Goal: Task Accomplishment & Management: Complete application form

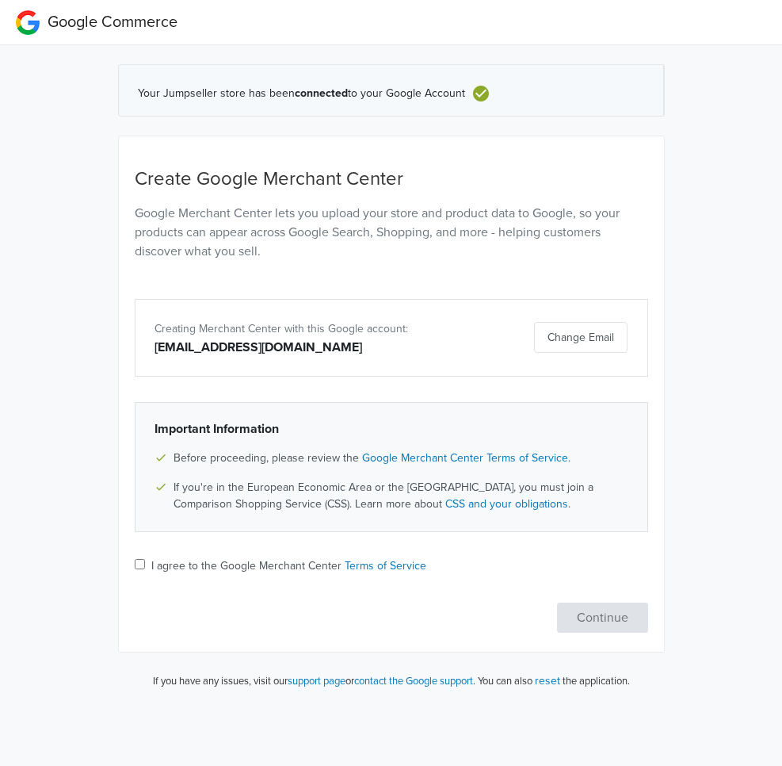
click at [277, 567] on label "I agree to the Google Merchant Center Terms of Service" at bounding box center [288, 565] width 275 height 17
click at [145, 567] on input "I agree to the Google Merchant Center Terms of Service" at bounding box center [140, 564] width 10 height 10
checkbox input "true"
click at [606, 617] on button "Continue" at bounding box center [602, 617] width 91 height 30
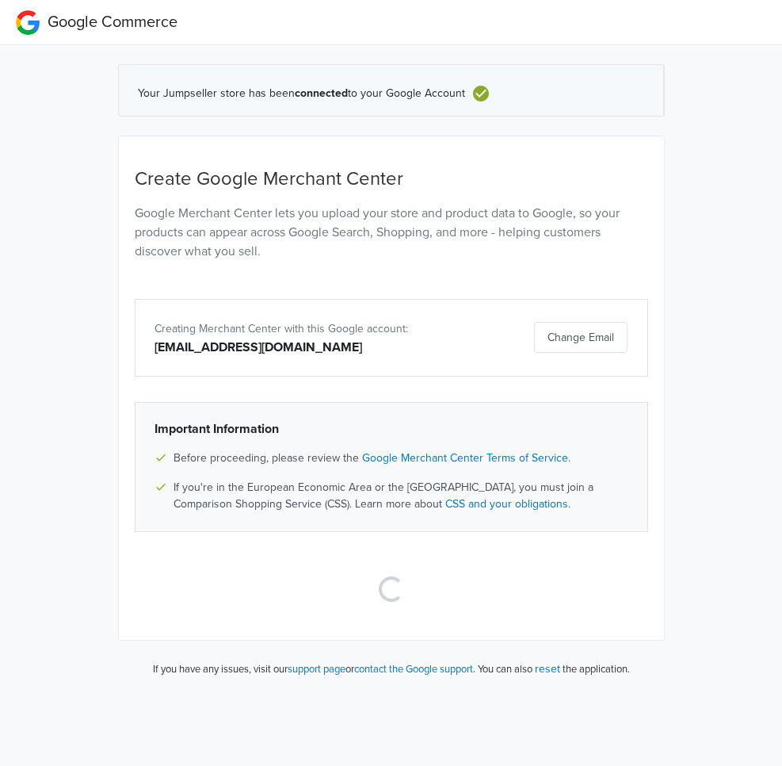
select select "cl"
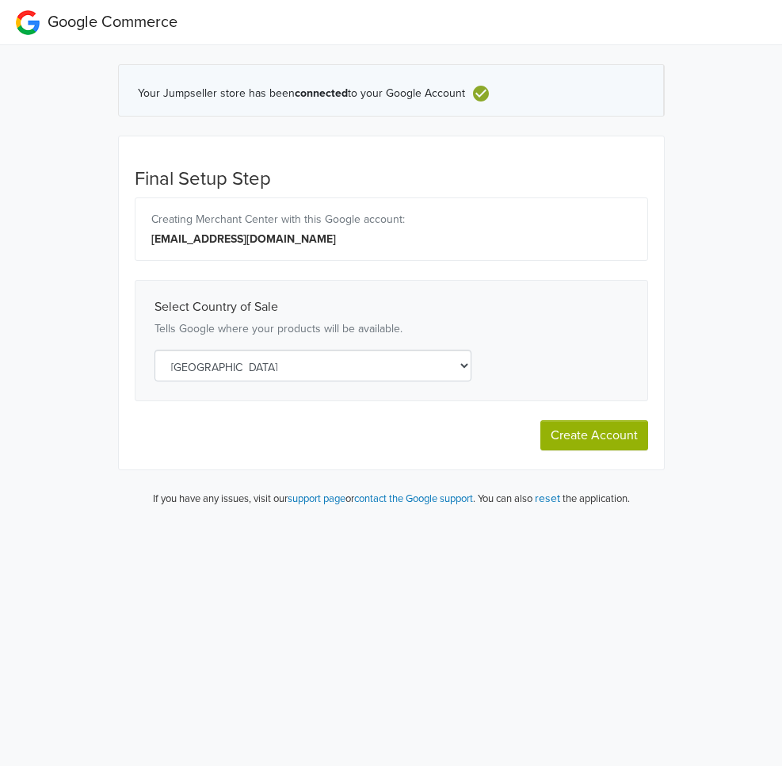
click at [581, 445] on button "Create Account" at bounding box center [594, 435] width 108 height 30
select select "cl"
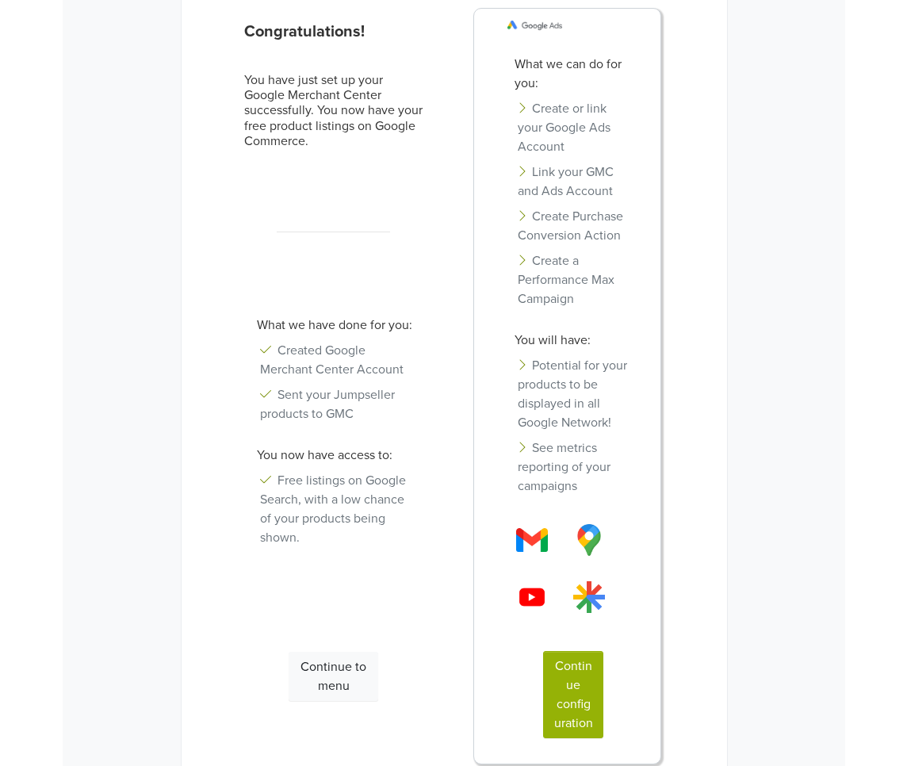
scroll to position [115, 0]
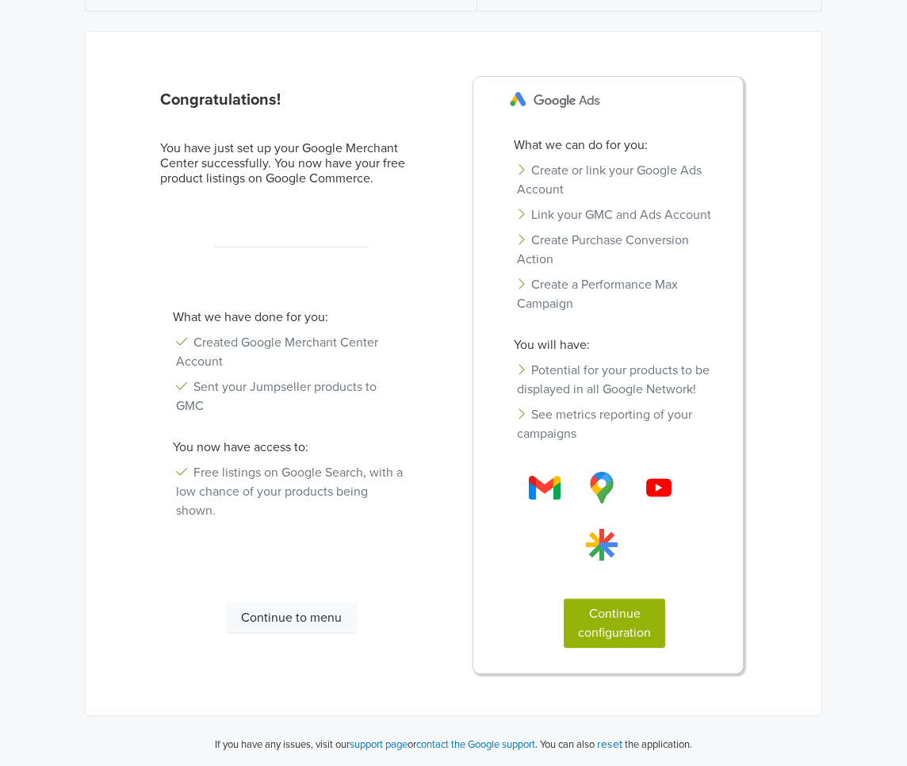
click at [621, 634] on button "Continue configuration" at bounding box center [613, 622] width 101 height 49
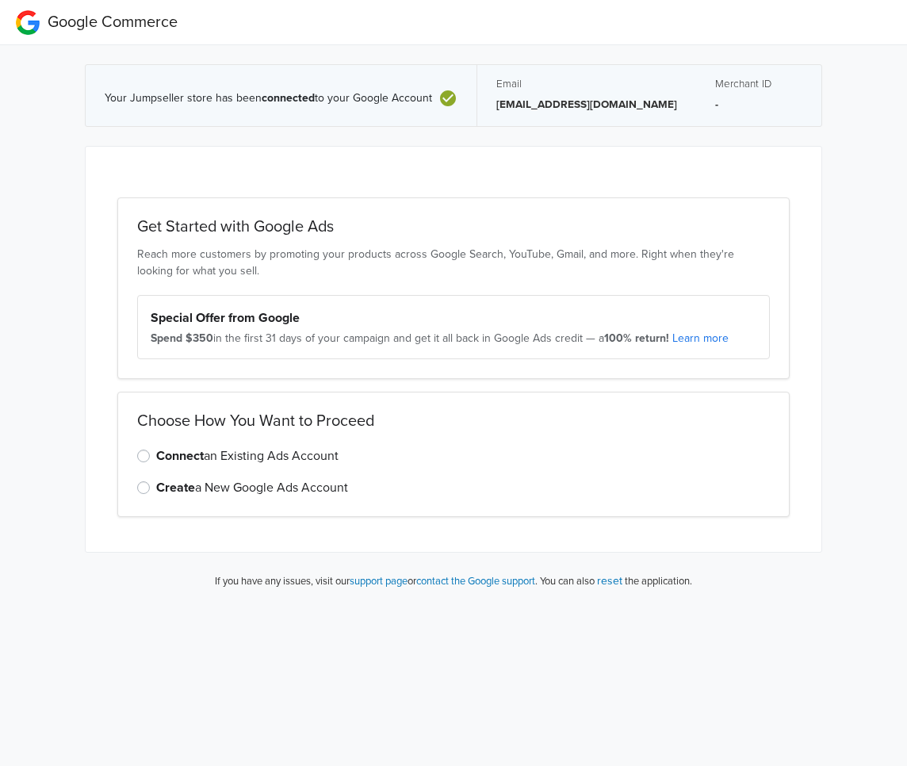
scroll to position [0, 0]
click at [265, 453] on label "Connect an Existing Ads Account" at bounding box center [247, 455] width 182 height 19
click at [0, 0] on input "Connect an Existing Ads Account" at bounding box center [0, 0] width 0 height 0
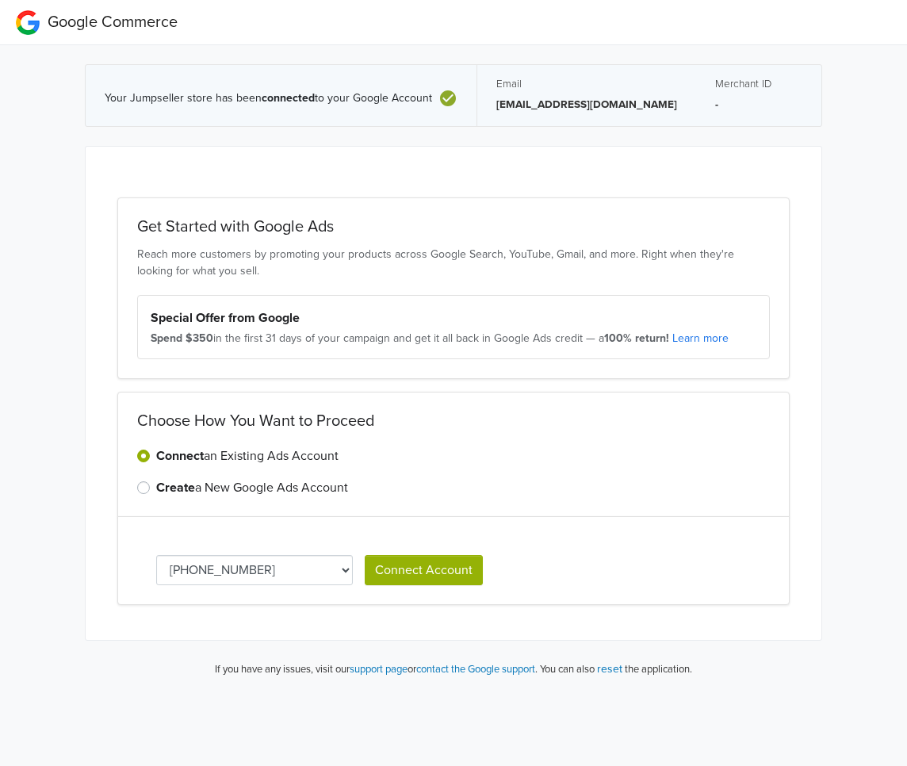
click at [314, 580] on select "[PHONE_NUMBER]" at bounding box center [254, 570] width 197 height 30
click at [450, 570] on button "Connect Account" at bounding box center [424, 570] width 118 height 30
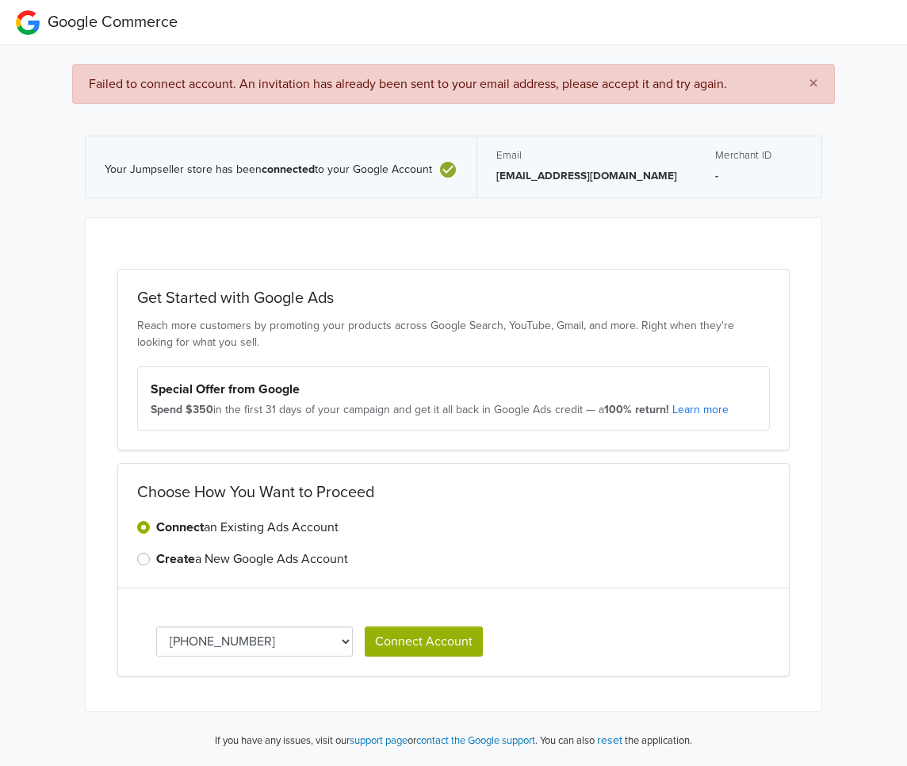
click at [421, 647] on button "Connect Account" at bounding box center [424, 641] width 118 height 30
click at [781, 82] on span "×" at bounding box center [813, 83] width 10 height 23
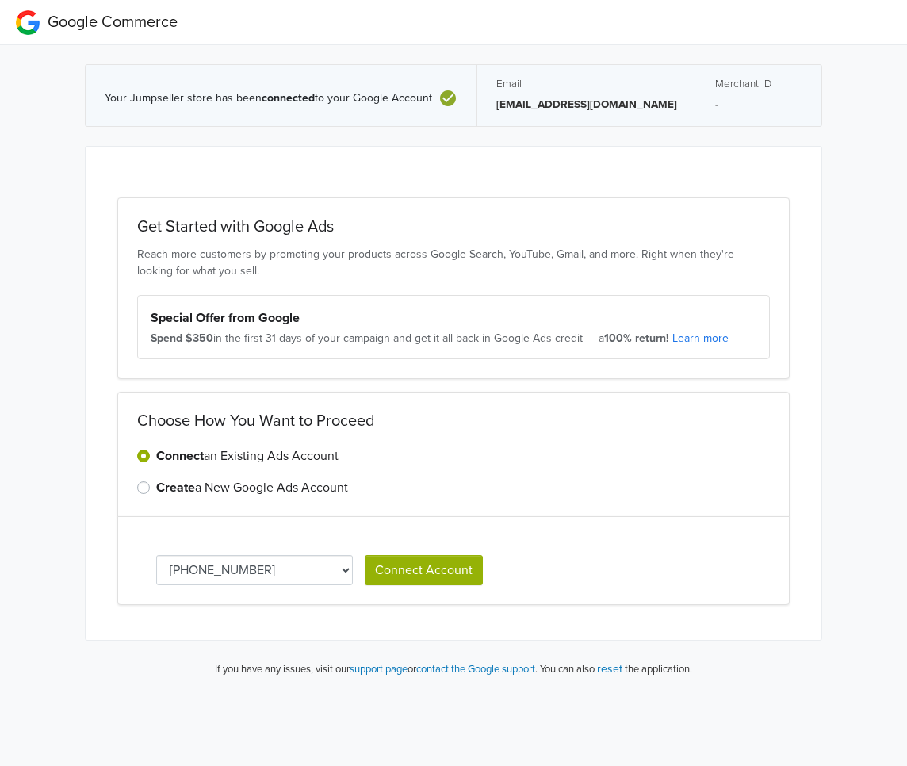
click at [494, 413] on h2 "Choose How You Want to Proceed" at bounding box center [453, 420] width 632 height 19
drag, startPoint x: 227, startPoint y: 343, endPoint x: 371, endPoint y: 342, distance: 143.4
click at [371, 342] on div "Spend $350 in the first 31 days of your campaign and get it all back in Google …" at bounding box center [453, 338] width 605 height 16
click at [375, 378] on div "Get Started with Google Ads Reach more customers by promoting your products acr…" at bounding box center [453, 288] width 672 height 182
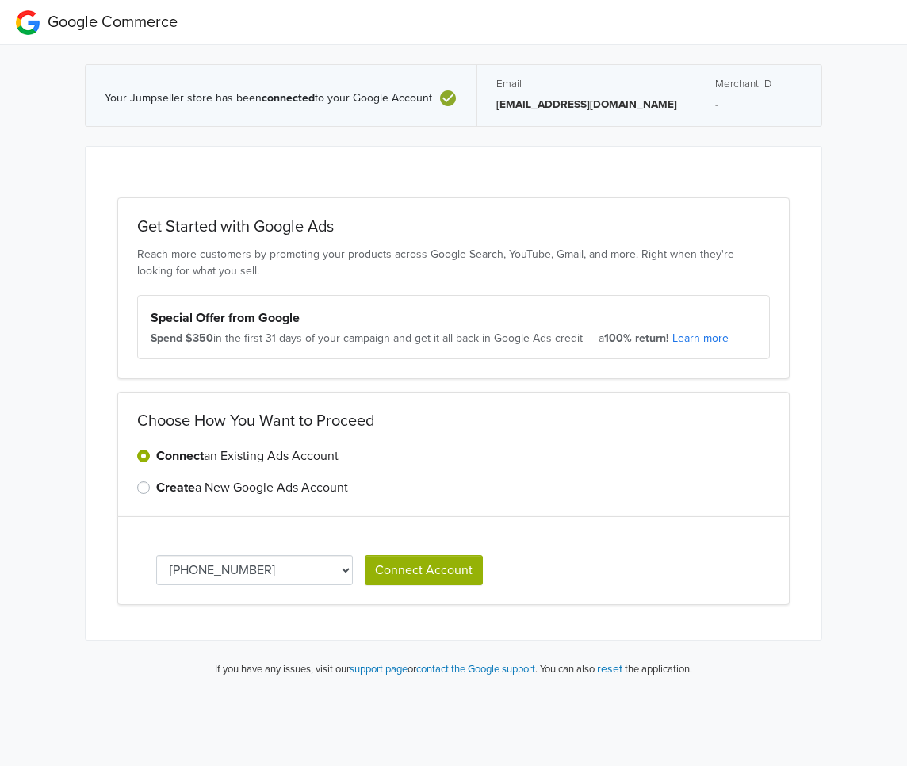
click at [410, 75] on div "Your Jumpseller store has been connected to your Google Account" at bounding box center [281, 95] width 391 height 61
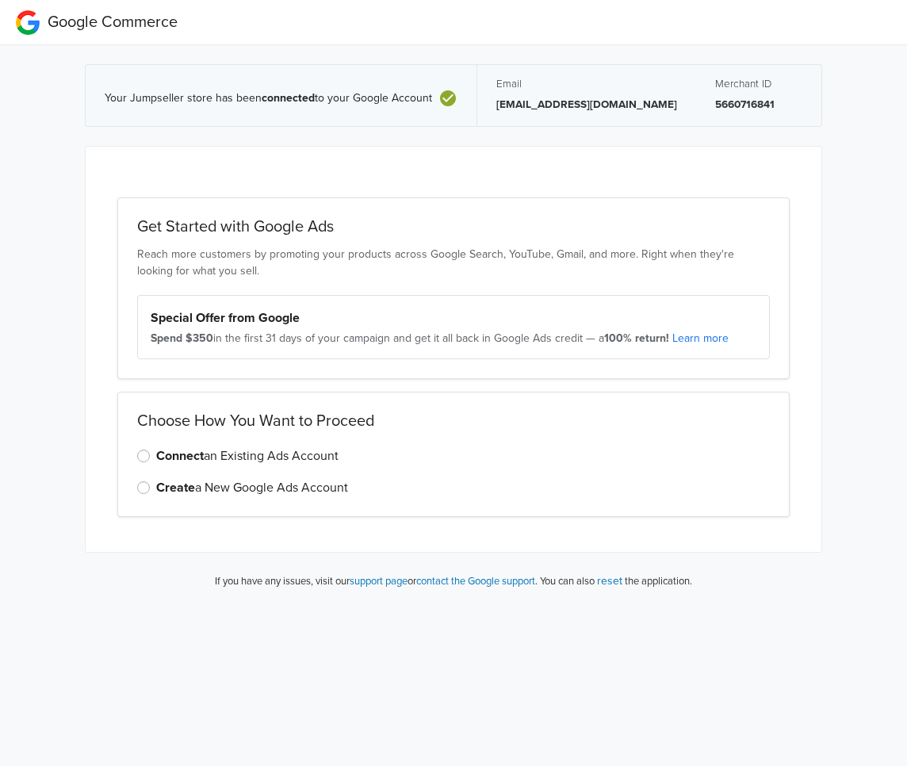
click at [291, 453] on label "Connect an Existing Ads Account" at bounding box center [247, 455] width 182 height 19
click at [0, 0] on input "Connect an Existing Ads Account" at bounding box center [0, 0] width 0 height 0
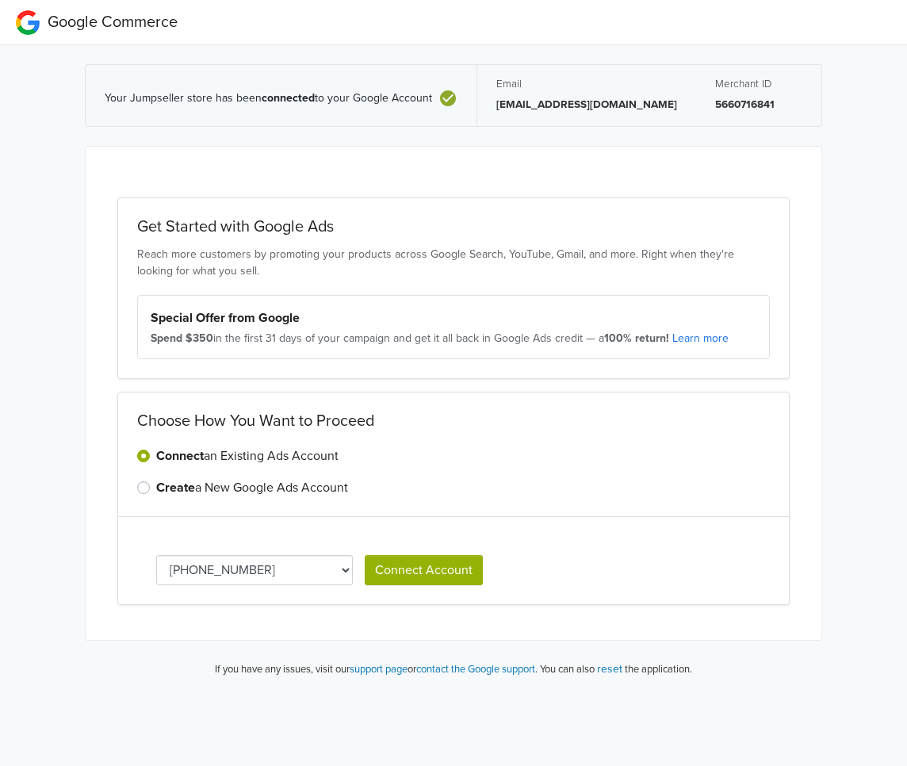
click at [440, 572] on button "Connect Account" at bounding box center [424, 570] width 118 height 30
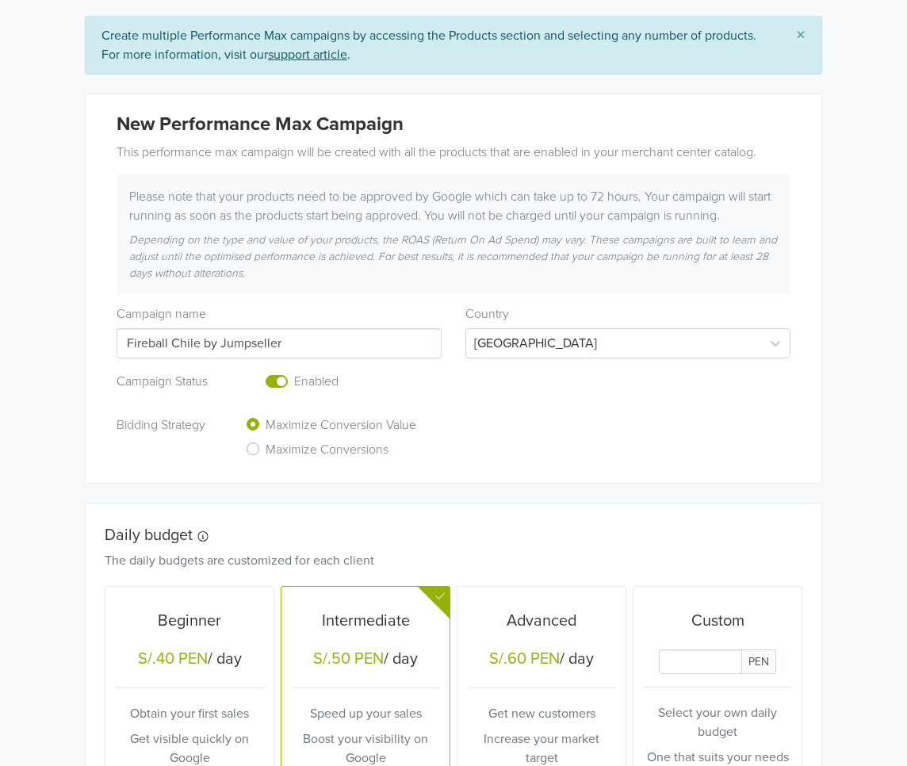
scroll to position [158, 0]
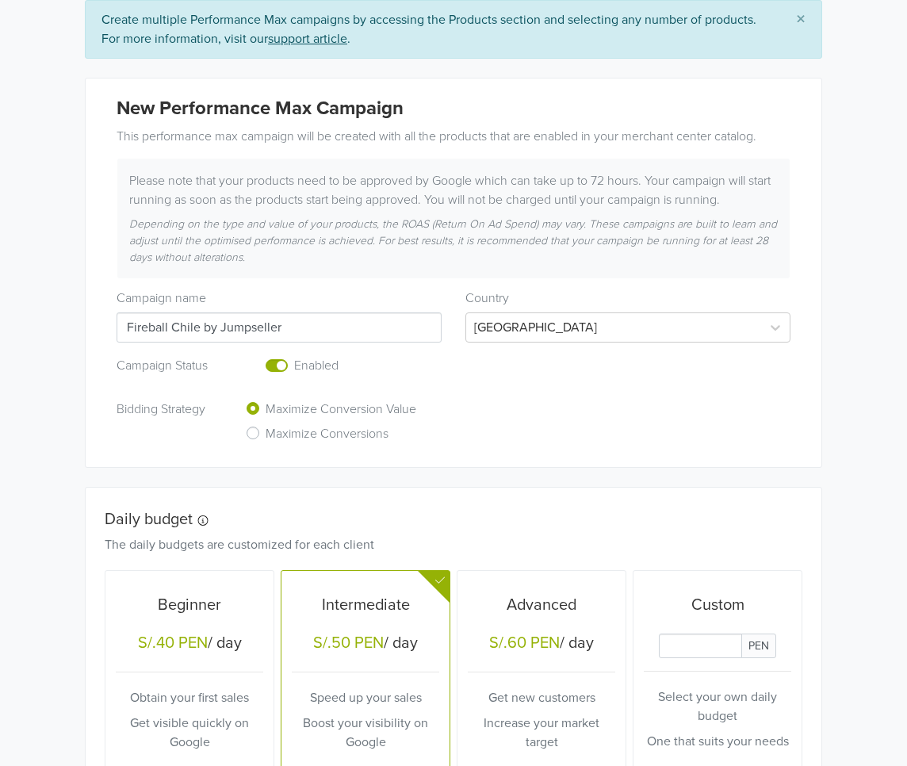
drag, startPoint x: 340, startPoint y: 330, endPoint x: 301, endPoint y: 328, distance: 38.9
click at [301, 328] on input "Fireball Chile by Jumpseller" at bounding box center [278, 327] width 325 height 30
drag, startPoint x: 336, startPoint y: 330, endPoint x: 153, endPoint y: 325, distance: 183.1
click at [153, 325] on input "Fireball Chile by Jumpseller" at bounding box center [278, 327] width 325 height 30
type input "Young Bro's"
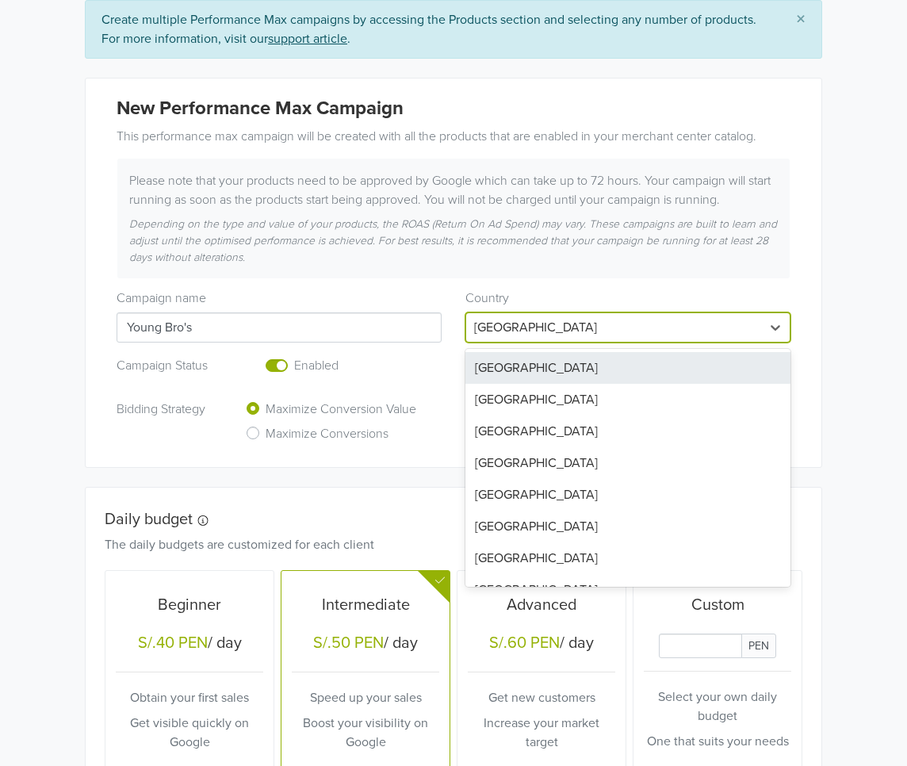
click at [569, 323] on div at bounding box center [613, 327] width 279 height 22
click at [463, 319] on div "Country [GEOGRAPHIC_DATA], 1 of 89. 89 results available. Use Up and Down to ch…" at bounding box center [627, 317] width 349 height 52
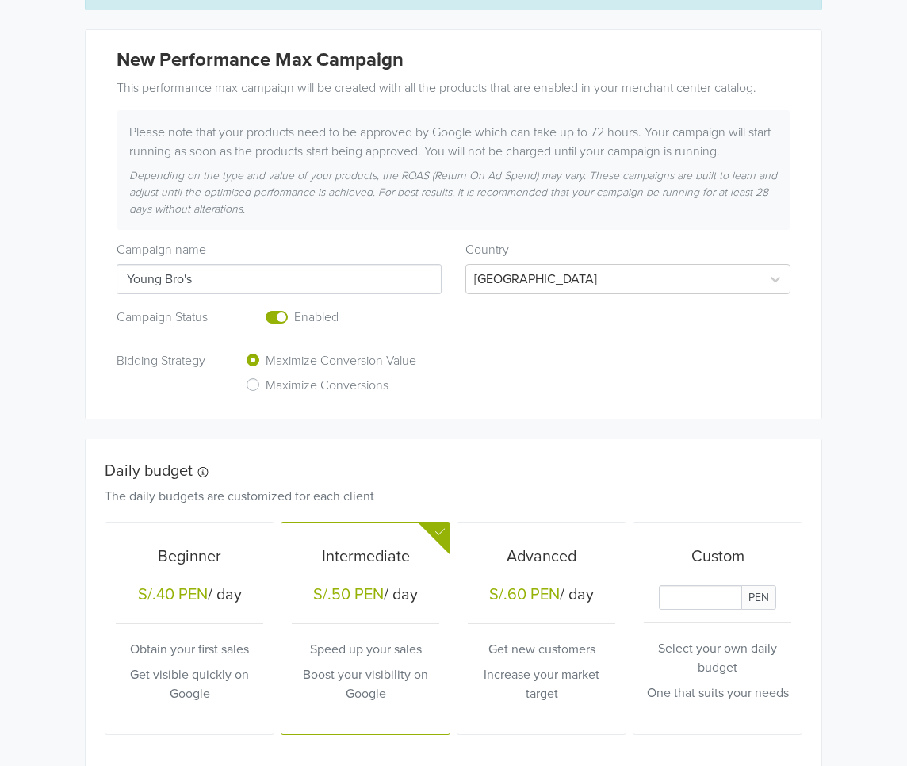
scroll to position [353, 0]
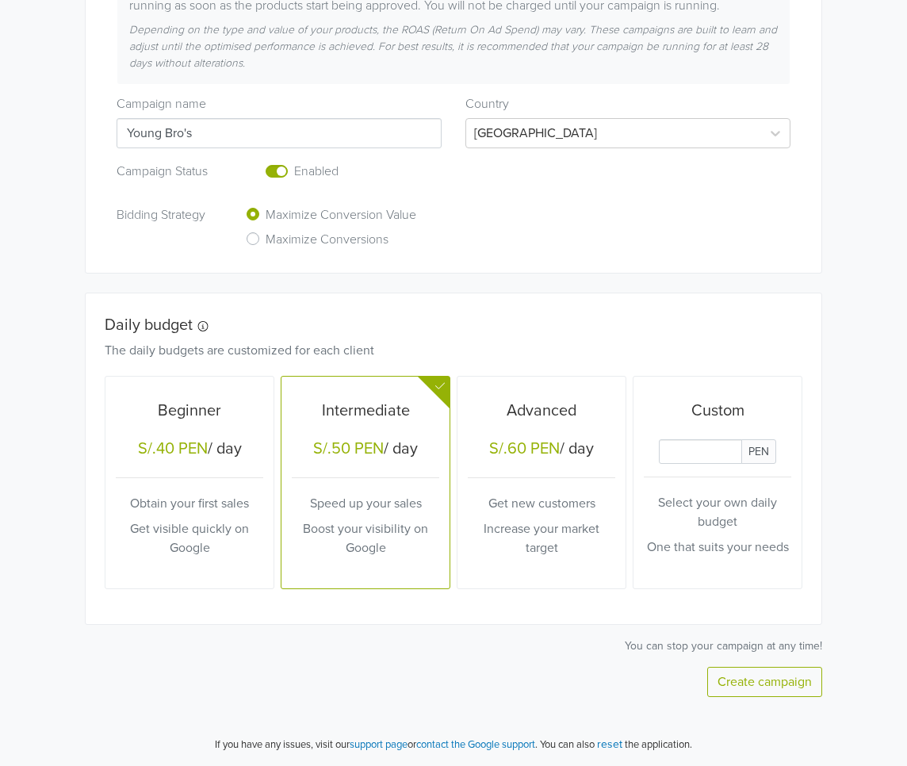
click at [570, 232] on div "Bidding Strategy Maximize Conversion Value Maximize Conversions" at bounding box center [453, 228] width 697 height 49
